Goal: Task Accomplishment & Management: Manage account settings

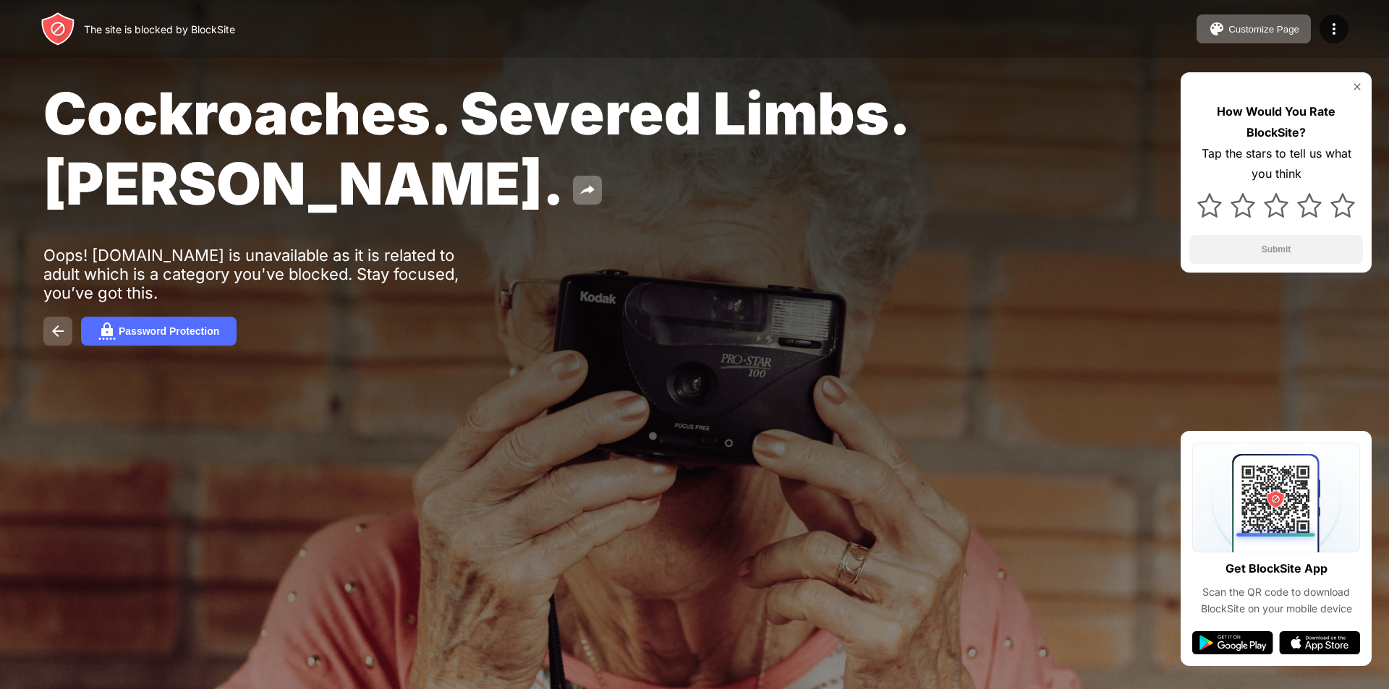
click at [61, 336] on img at bounding box center [57, 331] width 17 height 17
click at [169, 339] on button "Password Protection" at bounding box center [159, 331] width 156 height 29
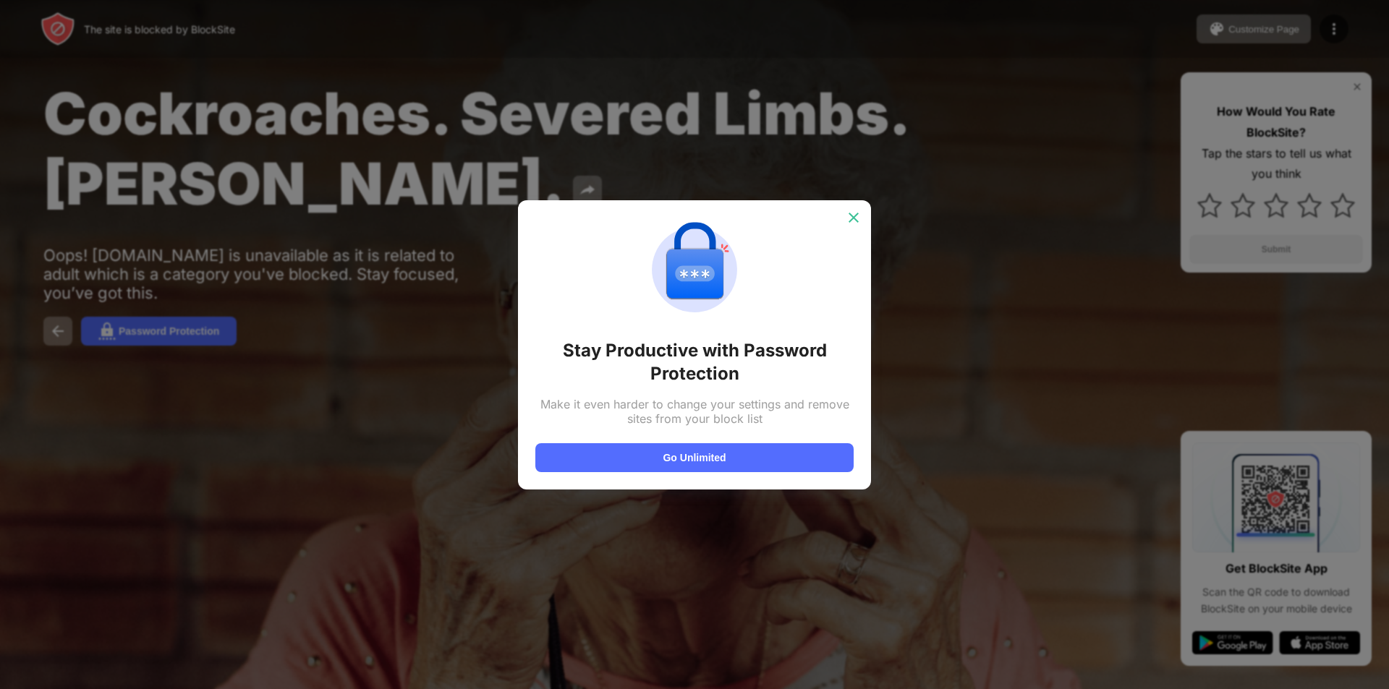
click at [854, 218] on img at bounding box center [853, 217] width 14 height 14
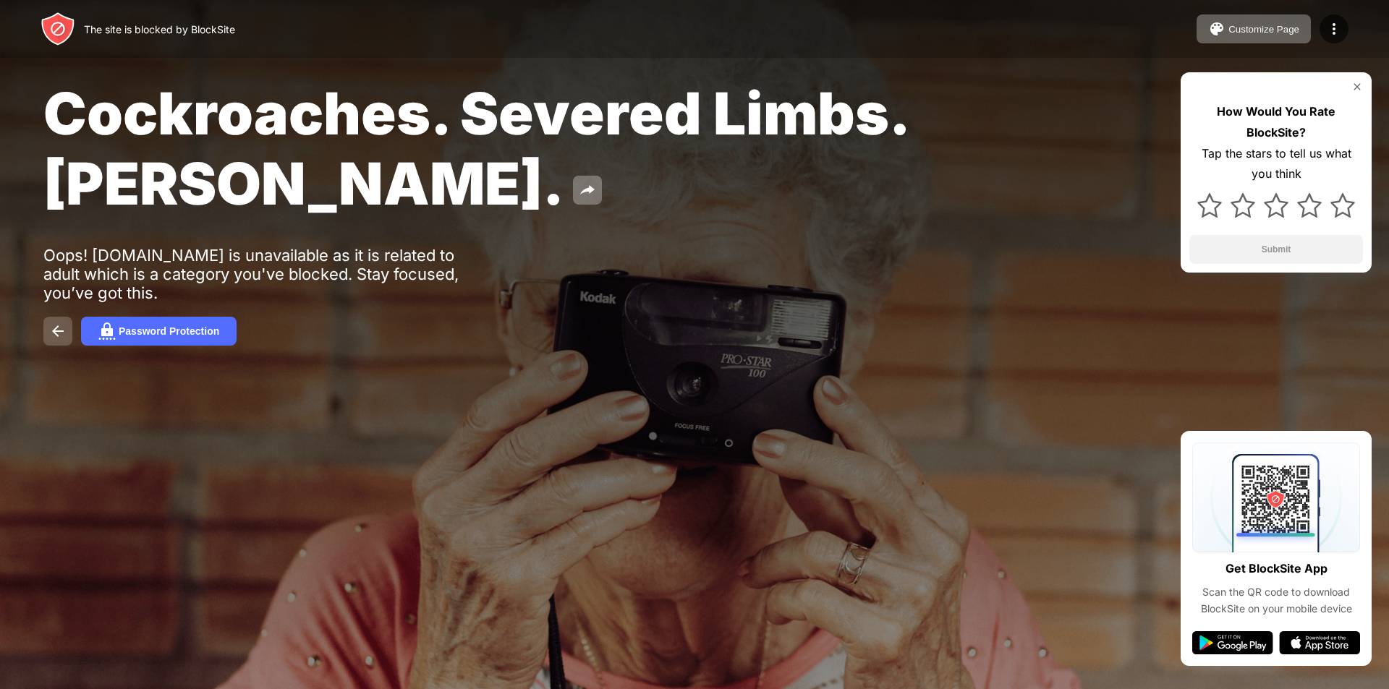
click at [51, 335] on img at bounding box center [57, 331] width 17 height 17
